Goal: Information Seeking & Learning: Learn about a topic

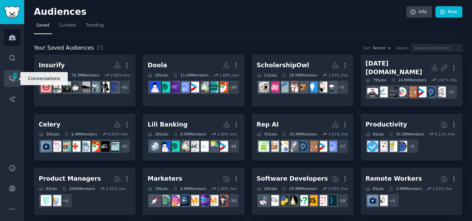
click at [15, 76] on span "150" at bounding box center [15, 75] width 6 height 5
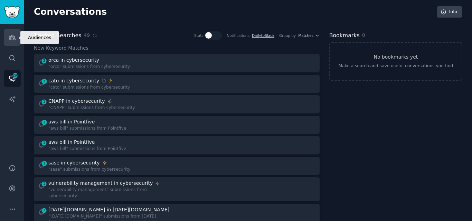
click at [15, 38] on icon "Sidebar" at bounding box center [12, 37] width 7 height 7
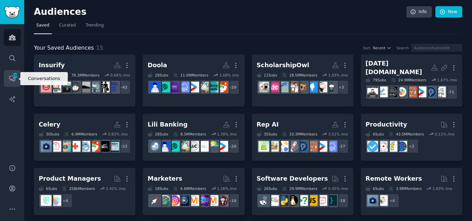
click at [14, 76] on span "150" at bounding box center [15, 75] width 6 height 5
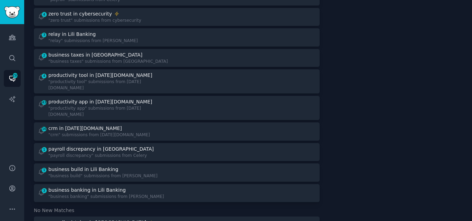
scroll to position [327, 0]
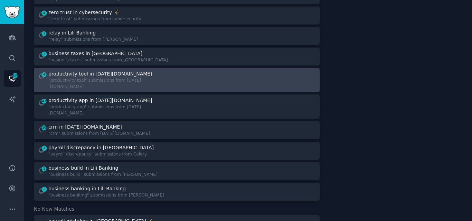
click at [117, 78] on div ""productivity tool" submissions from [DATE][DOMAIN_NAME]" at bounding box center [109, 84] width 123 height 12
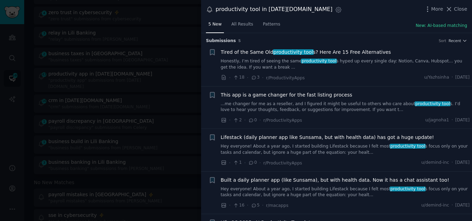
click at [365, 64] on link "Honestly, I’m tired of seeing the same productivity tool s hyped up every singl…" at bounding box center [345, 64] width 249 height 12
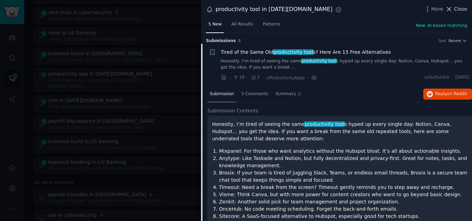
click at [451, 10] on icon at bounding box center [449, 9] width 4 height 4
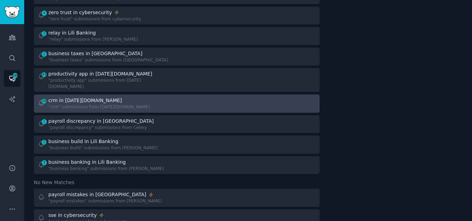
click at [102, 104] on div ""crm" submissions from [DATE][DOMAIN_NAME]" at bounding box center [99, 107] width 102 height 6
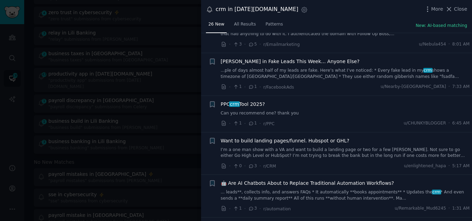
scroll to position [260, 0]
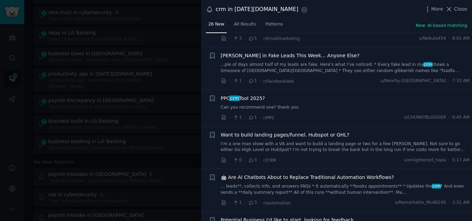
click at [264, 105] on link "Can you recommend one? thank you" at bounding box center [345, 108] width 249 height 6
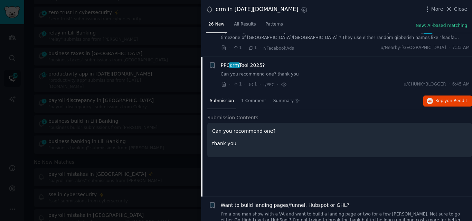
scroll to position [289, 0]
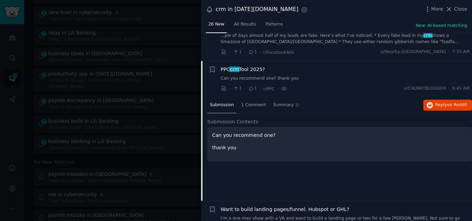
drag, startPoint x: 274, startPoint y: 36, endPoint x: 255, endPoint y: 48, distance: 22.2
click at [285, 66] on div "PPC crm Tool 2025?" at bounding box center [345, 69] width 249 height 7
click at [333, 85] on div "· 1 · 1 · r/PPC · u/CHUNKYBLOGGER · 6:45 AM" at bounding box center [345, 88] width 249 height 7
drag, startPoint x: 278, startPoint y: 56, endPoint x: 221, endPoint y: 57, distance: 57.0
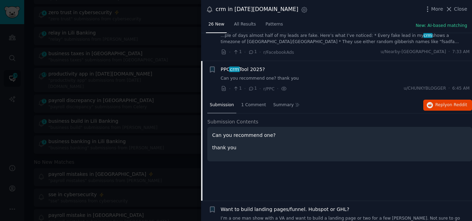
click at [221, 66] on div "PPC crm Tool 2025?" at bounding box center [345, 69] width 249 height 7
copy span "PPC crm Tool 2025?"
click at [241, 66] on span "PPC crm Tool 2025?" at bounding box center [243, 69] width 44 height 7
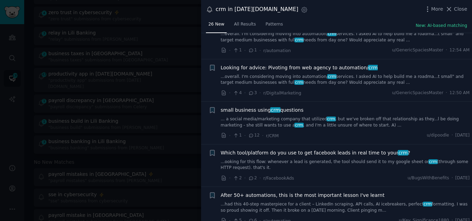
scroll to position [591, 0]
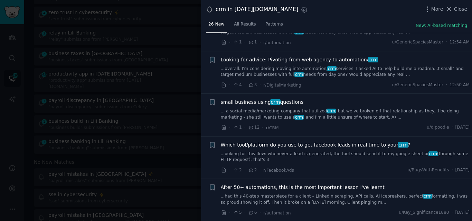
click at [307, 108] on link "... a social media/marketing company that utilized crm , but we've broken off t…" at bounding box center [345, 114] width 249 height 12
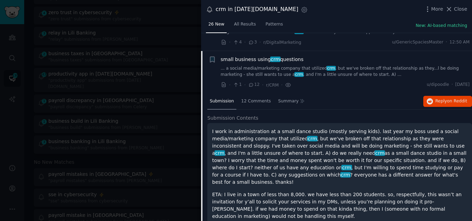
scroll to position [640, 0]
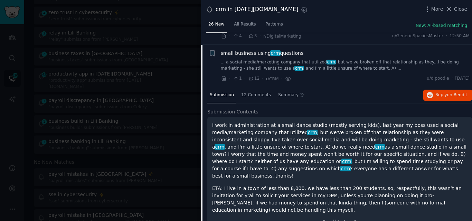
drag, startPoint x: 304, startPoint y: 39, endPoint x: 220, endPoint y: 41, distance: 84.3
click at [220, 50] on div "+ small business using crm questions ... a social media/marketing company that …" at bounding box center [339, 66] width 261 height 33
copy span "small business using crm questions"
click at [242, 50] on span "small business using crm questions" at bounding box center [262, 53] width 83 height 7
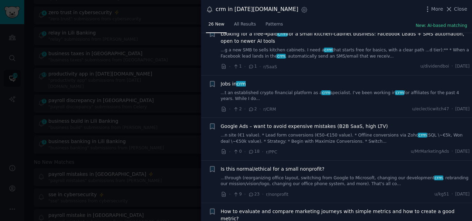
scroll to position [929, 0]
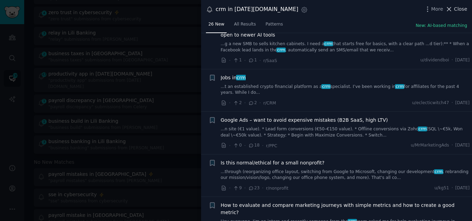
click at [459, 8] on span "Close" at bounding box center [460, 9] width 13 height 7
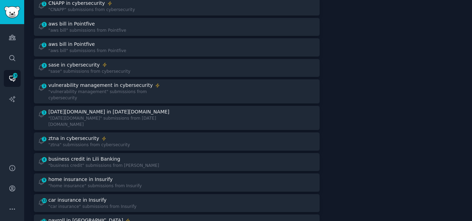
scroll to position [95, 0]
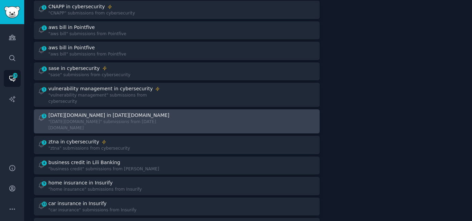
click at [84, 119] on div ""[DATE][DOMAIN_NAME]" submissions from [DATE][DOMAIN_NAME]" at bounding box center [109, 125] width 123 height 12
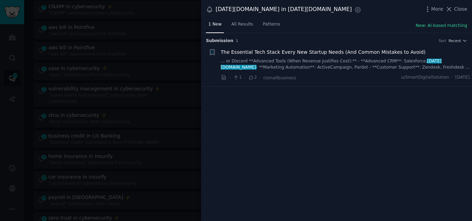
click at [261, 54] on span "The Essential Tech Stack Every New Startup Needs (And Common Mistakes to Avoid)" at bounding box center [323, 52] width 205 height 7
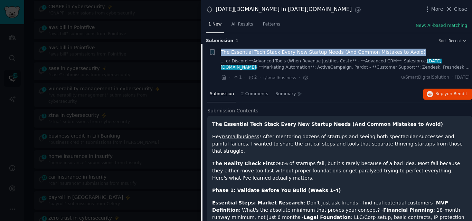
drag, startPoint x: 415, startPoint y: 52, endPoint x: 220, endPoint y: 51, distance: 195.1
click at [220, 51] on div "+ The Essential Tech Stack Every New Startup Needs (And Common Mistakes to Avoi…" at bounding box center [339, 65] width 261 height 33
copy span "The Essential Tech Stack Every New Startup Needs (And Common Mistakes to Avoid)"
click at [220, 51] on div "+ The Essential Tech Stack Every New Startup Needs (And Common Mistakes to Avoi…" at bounding box center [339, 65] width 261 height 33
